Goal: Navigation & Orientation: Find specific page/section

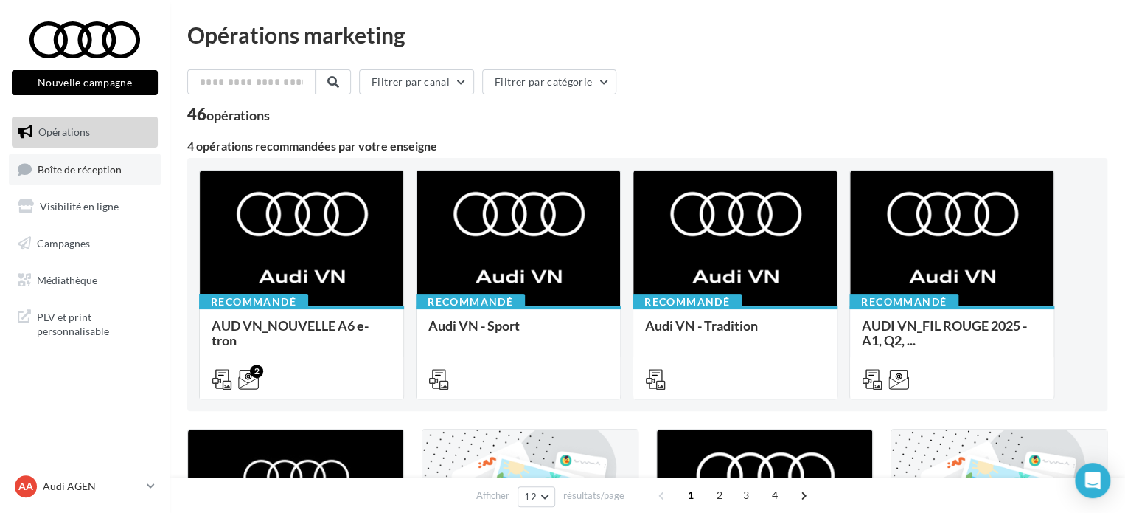
click at [62, 164] on span "Boîte de réception" at bounding box center [80, 168] width 84 height 13
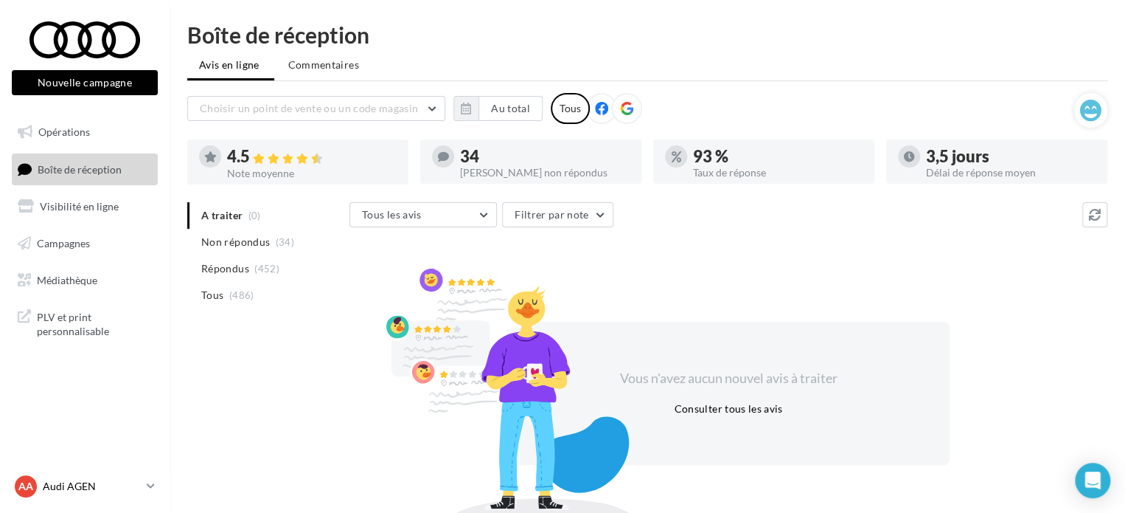
click at [134, 490] on p "Audi AGEN" at bounding box center [92, 486] width 98 height 15
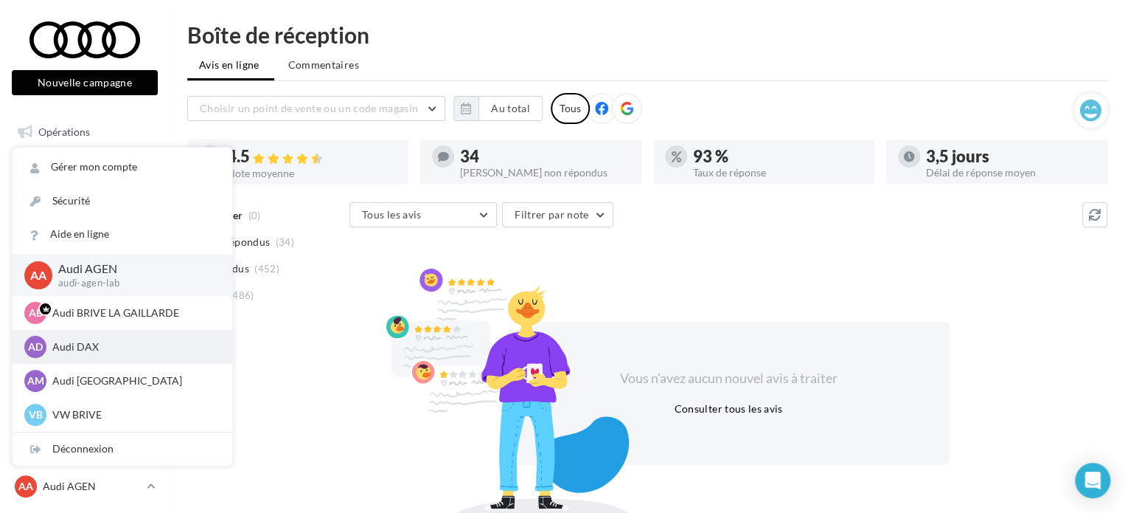
click at [83, 347] on p "Audi DAX" at bounding box center [133, 346] width 162 height 15
